Goal: Transaction & Acquisition: Purchase product/service

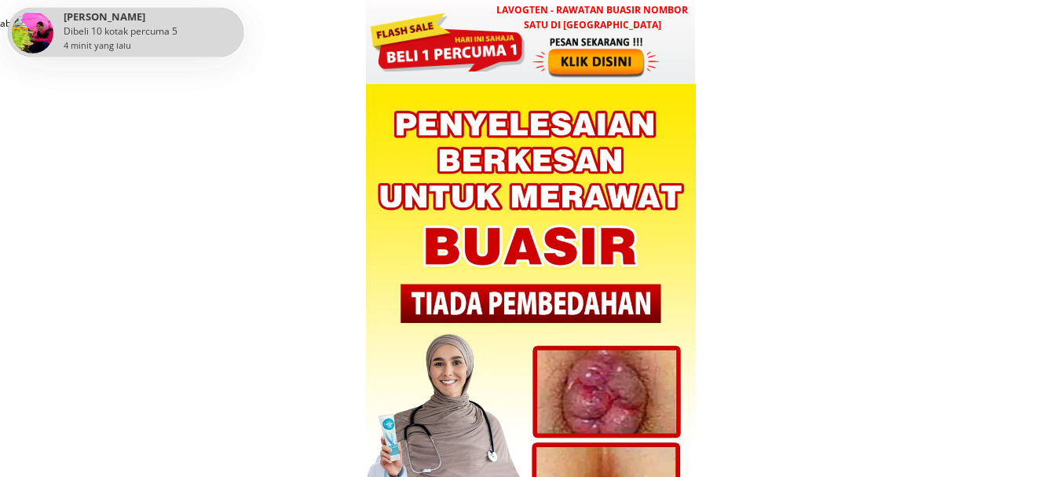
click at [632, 60] on div at bounding box center [597, 56] width 130 height 43
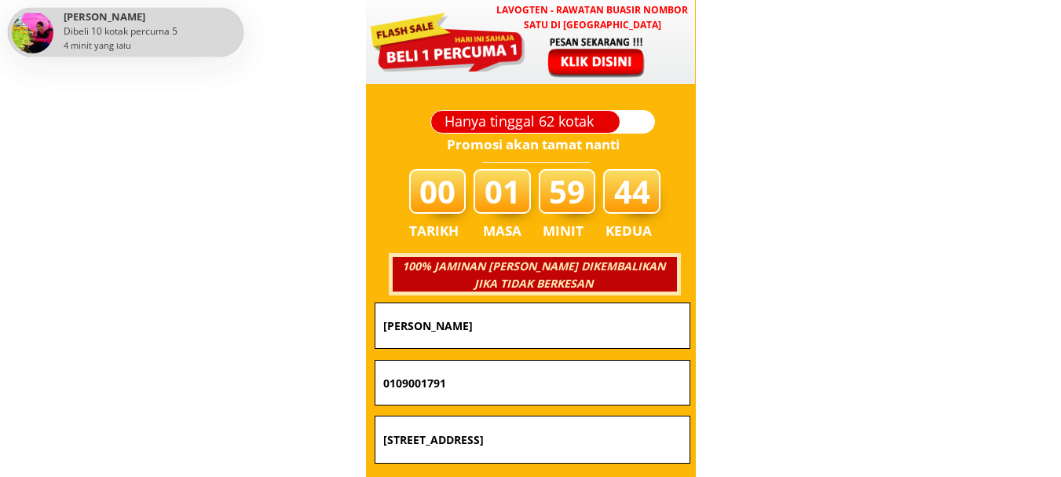
scroll to position [5561, 0]
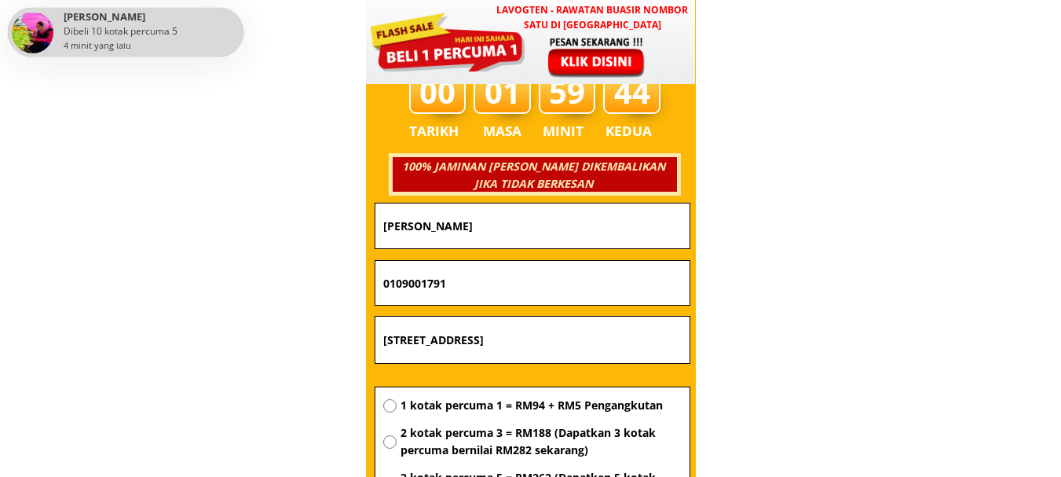
click at [543, 229] on input "[PERSON_NAME]" at bounding box center [532, 225] width 306 height 45
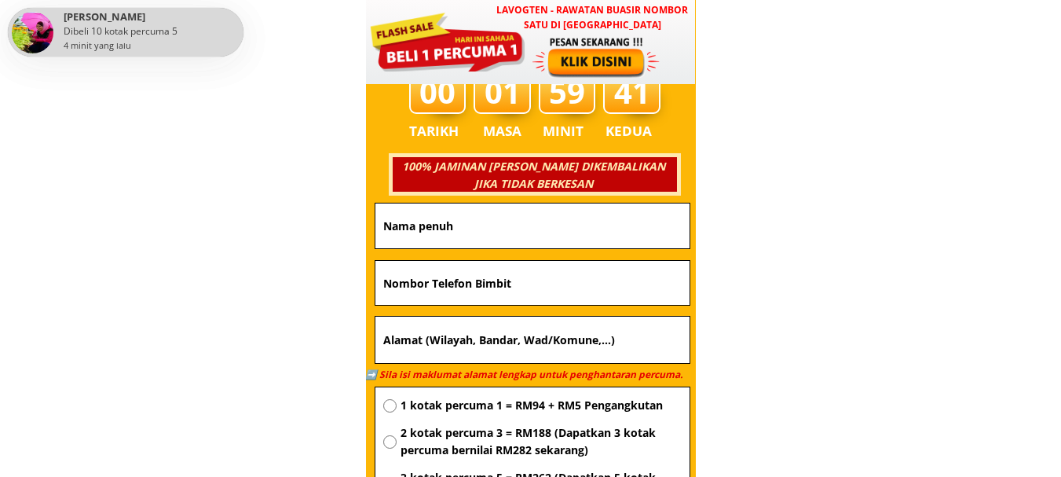
click at [524, 276] on input "text" at bounding box center [532, 283] width 306 height 44
paste input "01140401626"
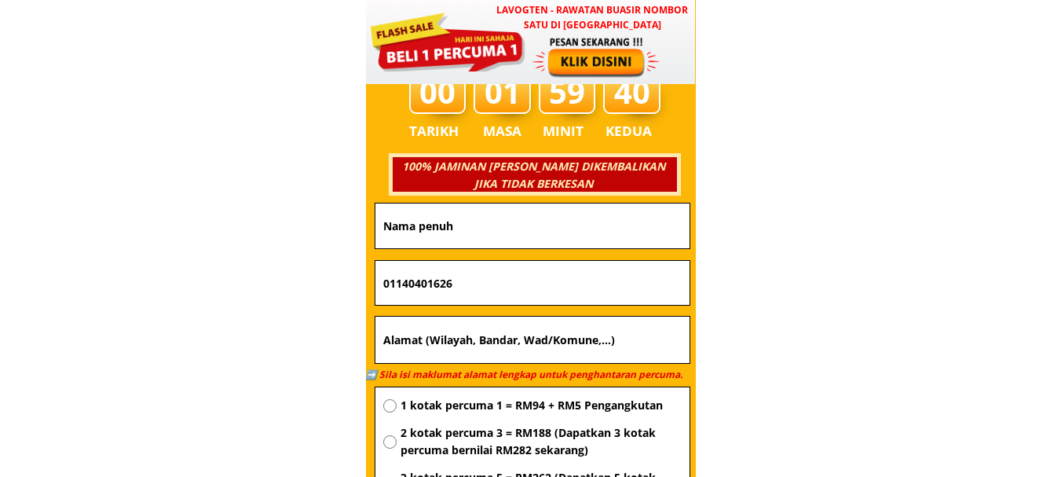
type input "01140401626"
click at [508, 225] on input "text" at bounding box center [532, 225] width 306 height 45
paste input "Sylvester thomas"
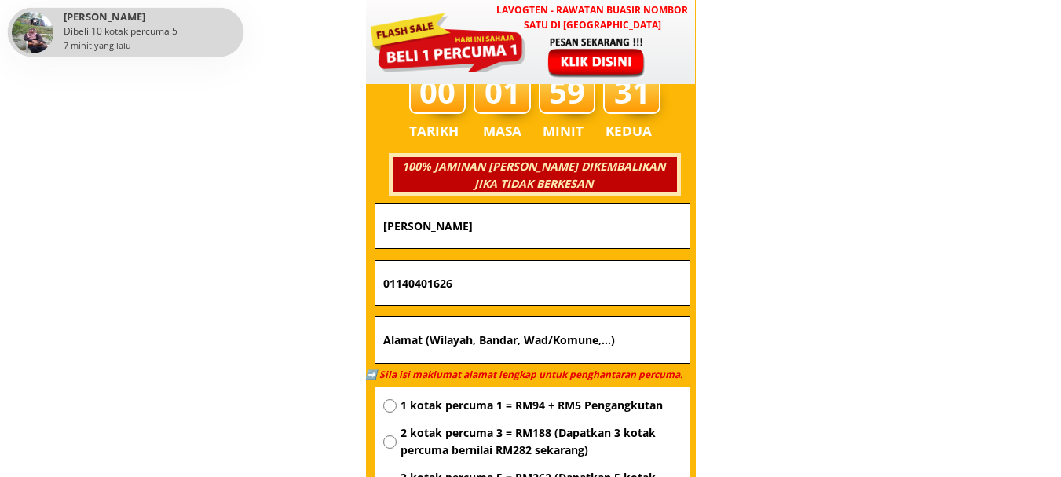
type input "Sylvester thomas"
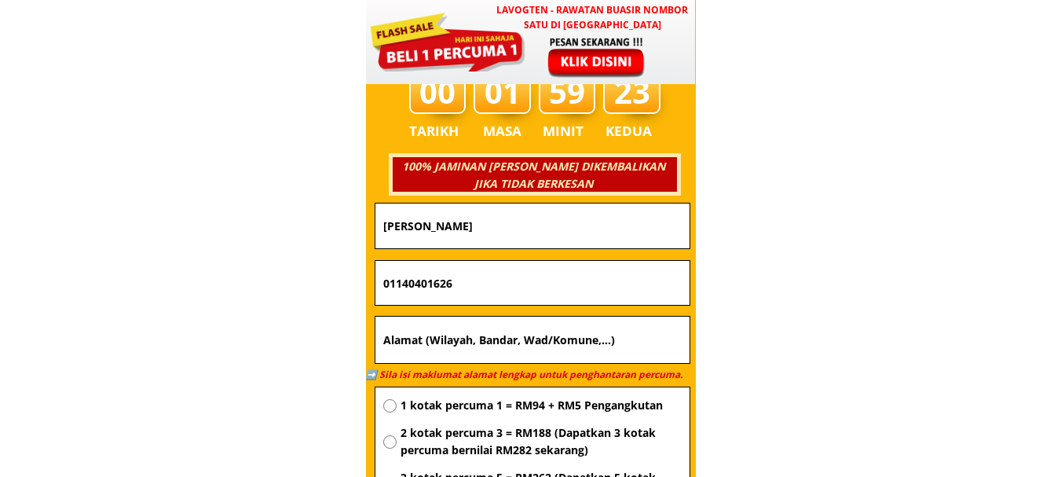
click at [528, 342] on input "text" at bounding box center [532, 339] width 306 height 47
paste input "Staf km kepayan perdana lotE30-1 G floor blok E jln lintas kepayan commcenter 8…"
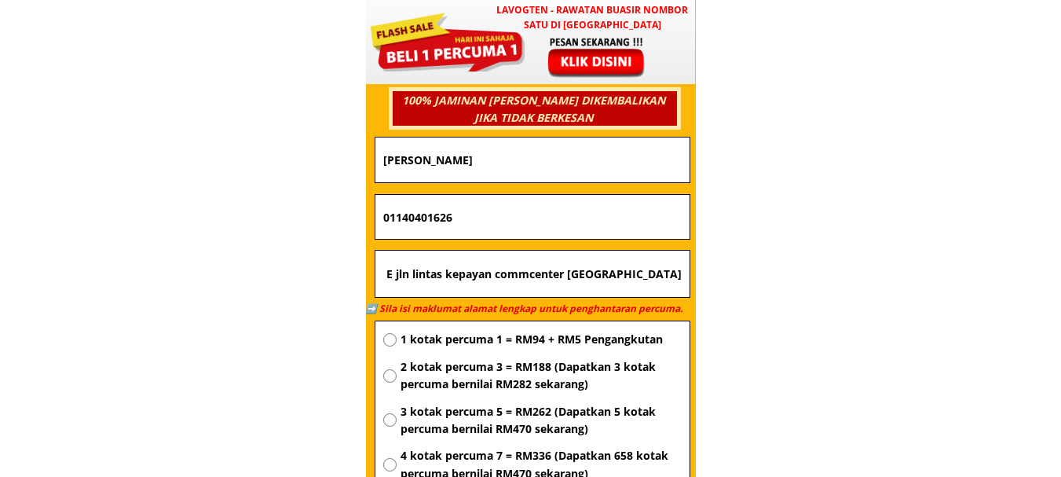
scroll to position [5718, 0]
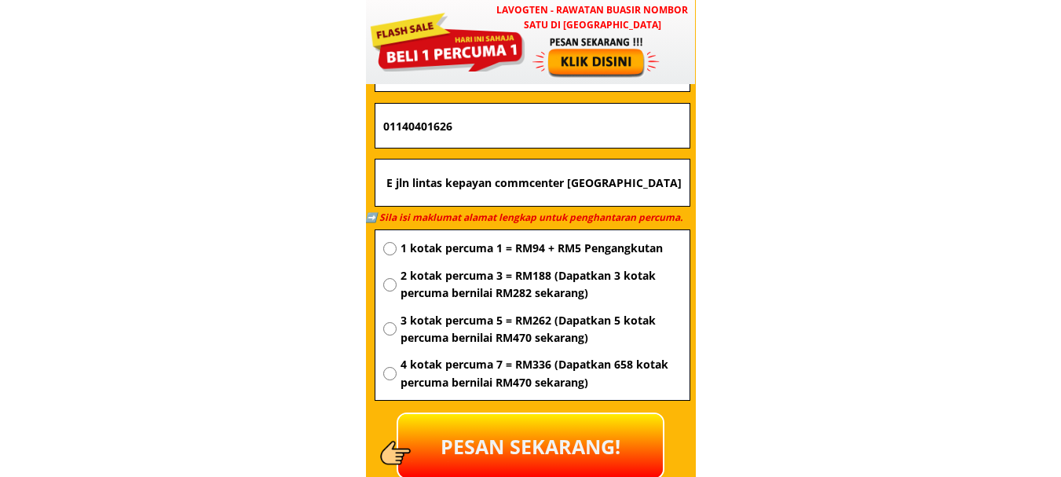
type input "Staf km kepayan perdana lotE30-1 G floor blok E jln lintas kepayan commcenter 8…"
click at [533, 247] on span "1 kotak percuma 1 = RM94 + RM5 Pengangkutan" at bounding box center [540, 247] width 281 height 17
radio input "true"
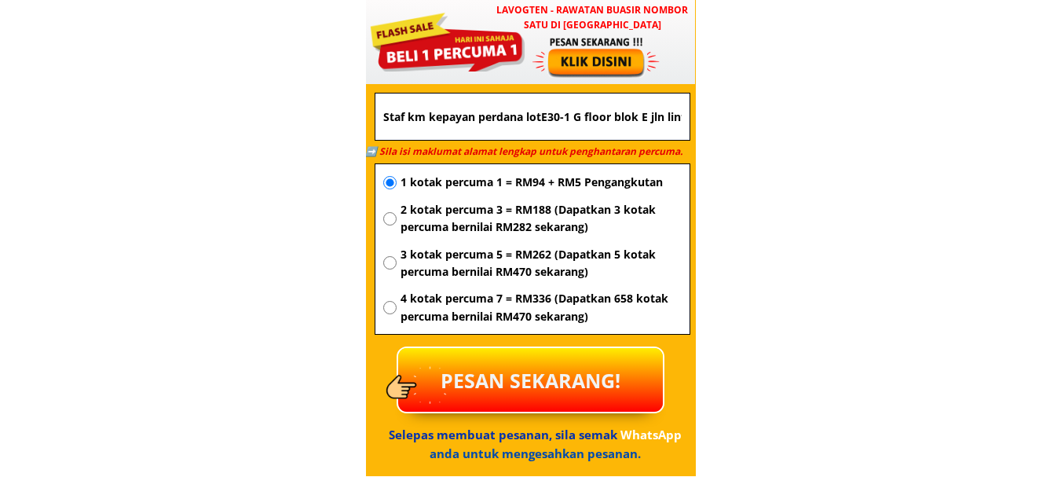
scroll to position [5875, 0]
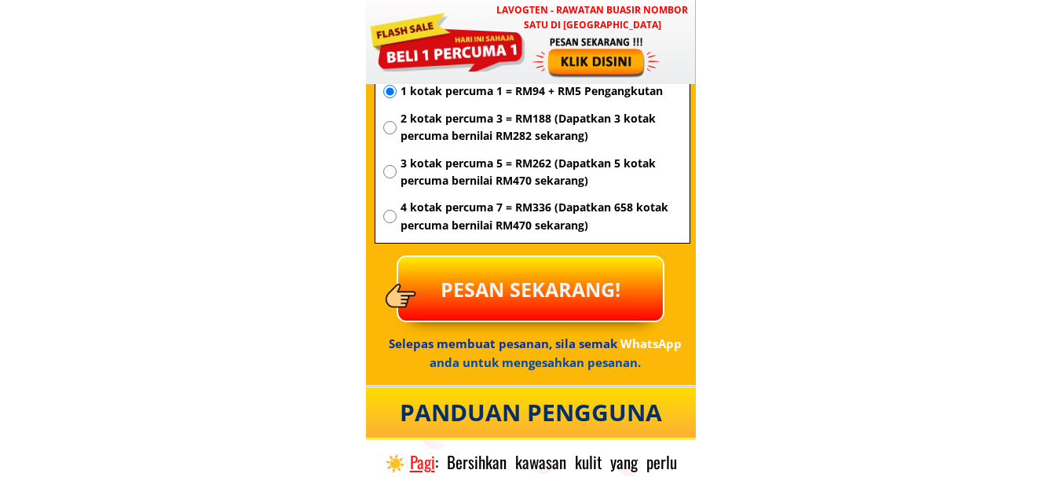
click at [542, 286] on p "PESAN SEKARANG!" at bounding box center [530, 289] width 265 height 64
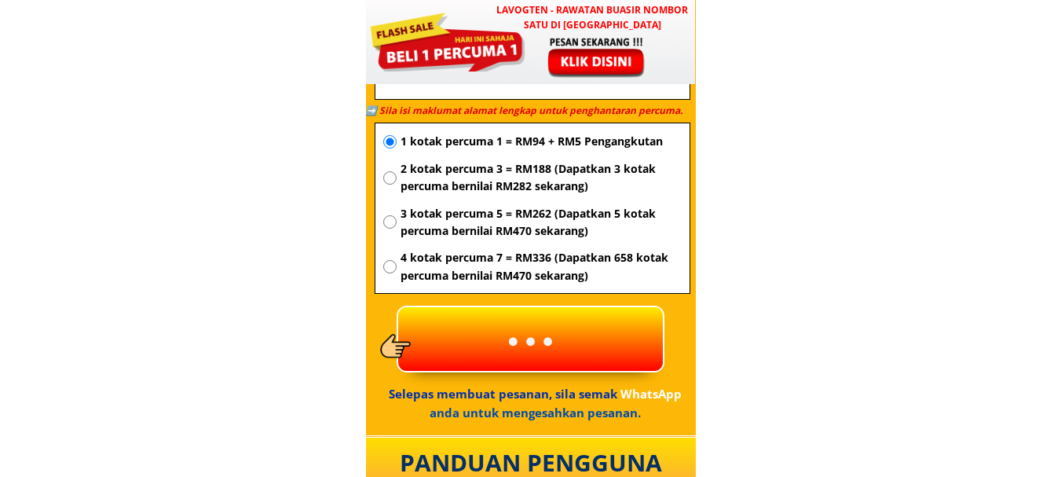
scroll to position [5796, 0]
